Goal: Information Seeking & Learning: Find specific fact

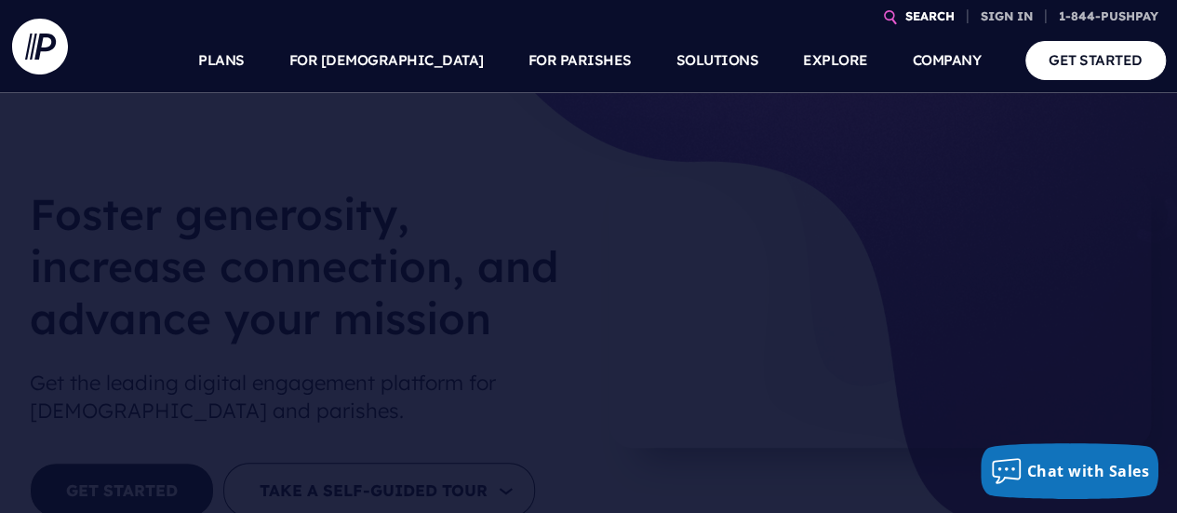
click at [932, 11] on link "SEARCH" at bounding box center [930, 16] width 64 height 33
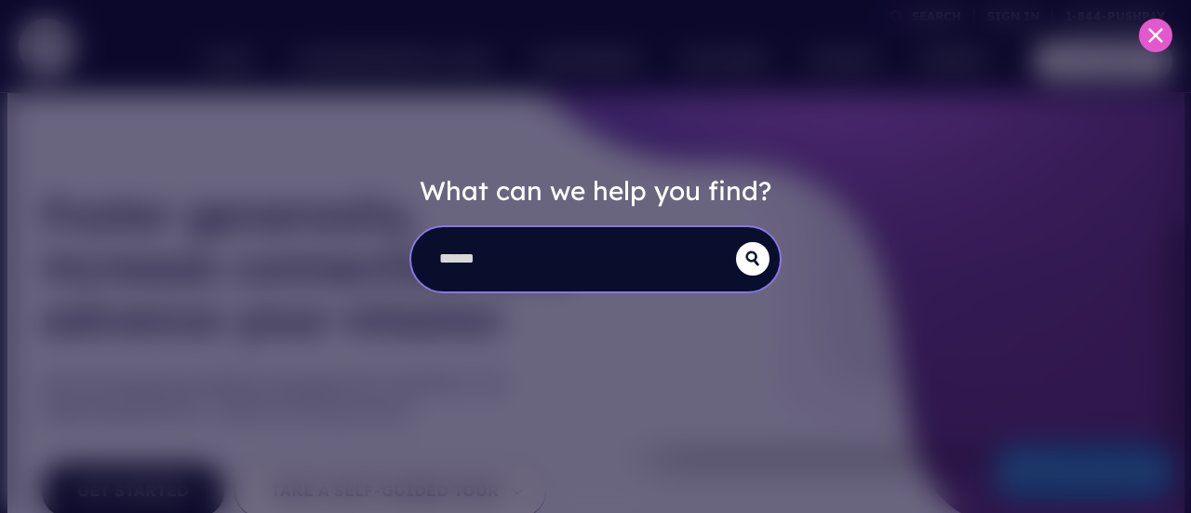
click at [502, 260] on input "search" at bounding box center [573, 259] width 325 height 64
type input "**********"
click at [736, 242] on button "submit" at bounding box center [752, 258] width 33 height 33
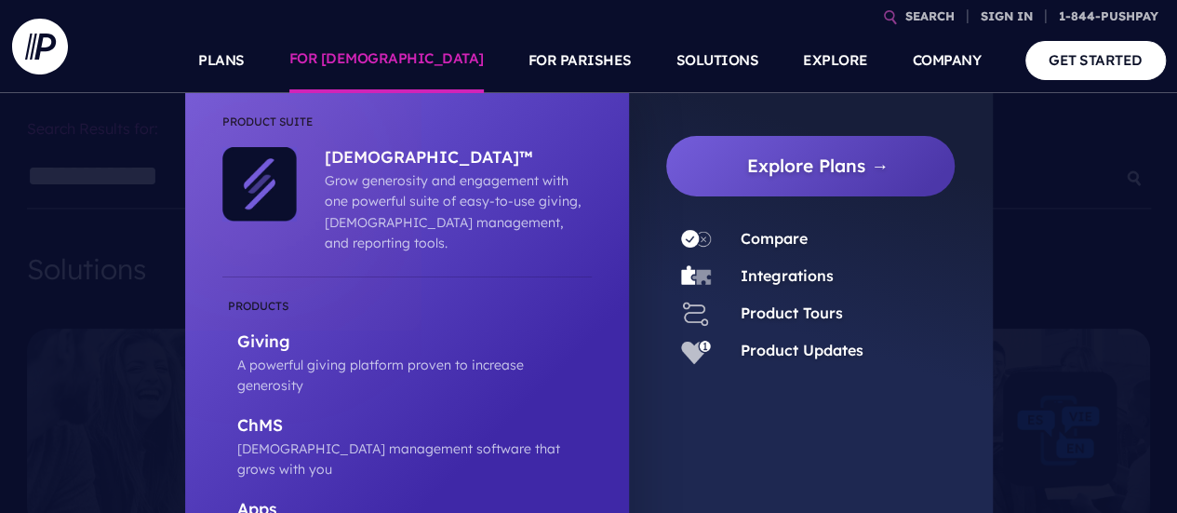
click at [446, 52] on link "FOR [DEMOGRAPHIC_DATA]" at bounding box center [386, 60] width 194 height 65
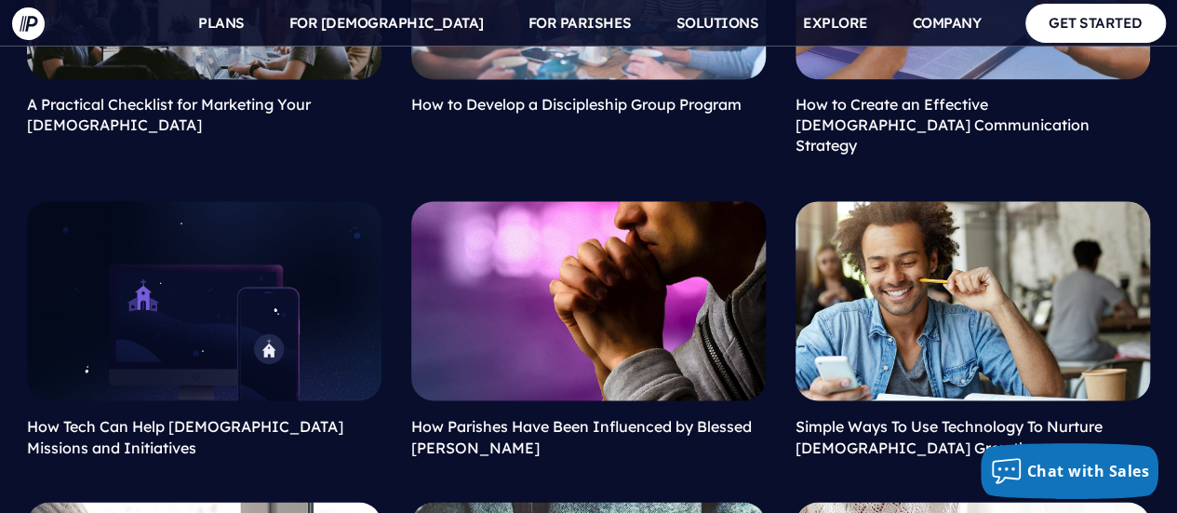
scroll to position [1250, 0]
